Goal: Find specific page/section: Find specific page/section

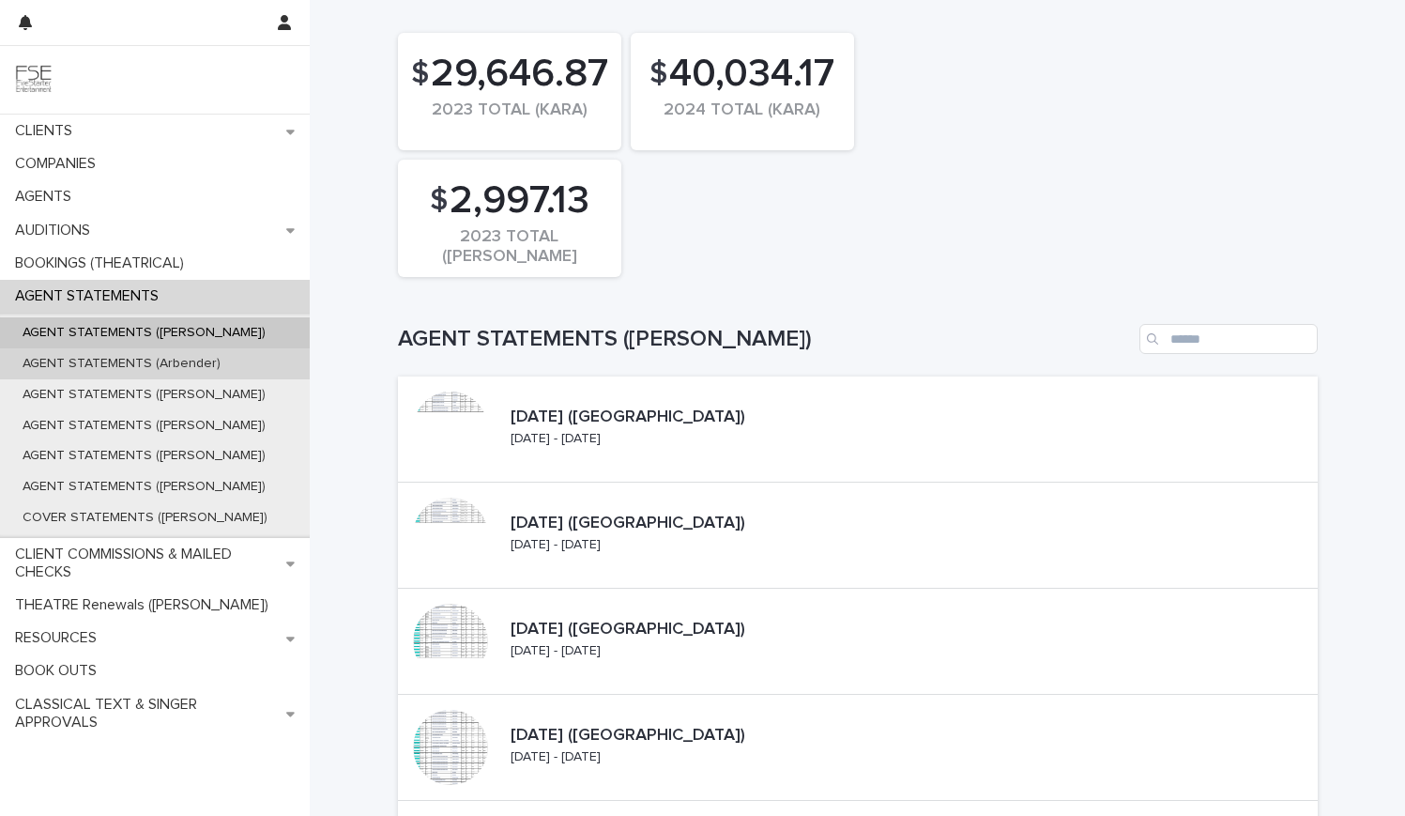
click at [215, 350] on div "AGENT STATEMENTS (Arbender)" at bounding box center [155, 363] width 310 height 31
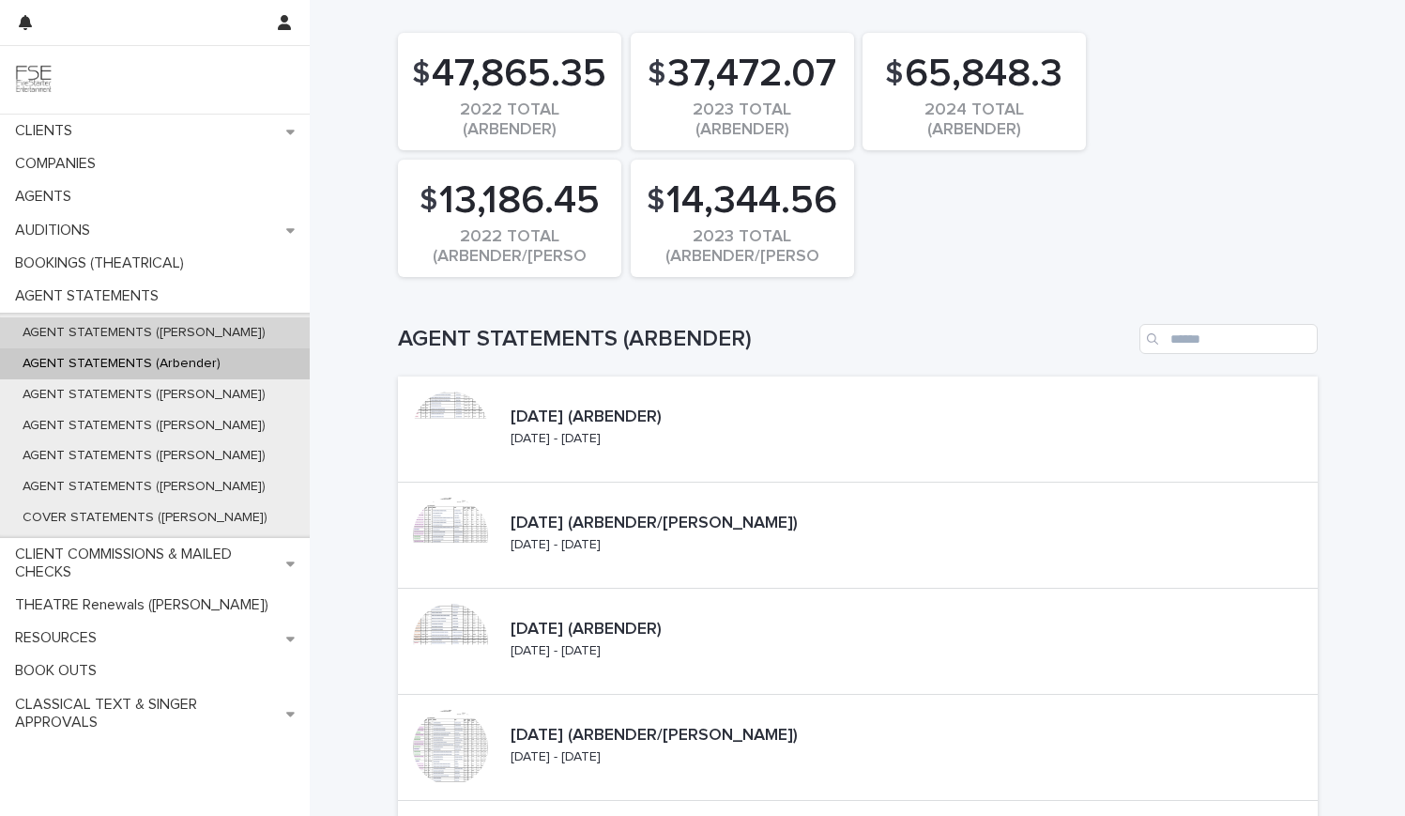
click at [193, 335] on p "AGENT STATEMENTS ([PERSON_NAME])" at bounding box center [144, 333] width 273 height 16
